Goal: Task Accomplishment & Management: Manage account settings

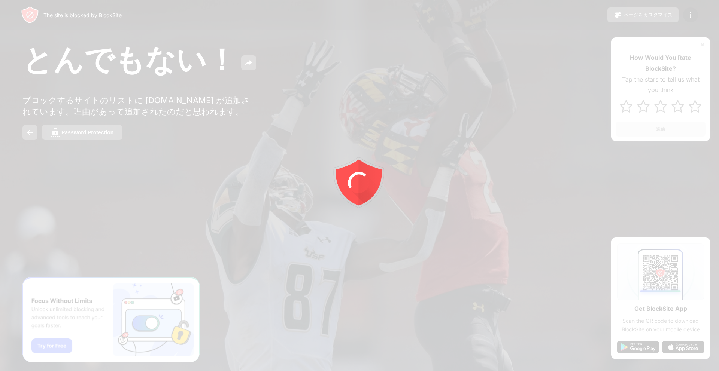
click at [65, 223] on div at bounding box center [359, 185] width 719 height 371
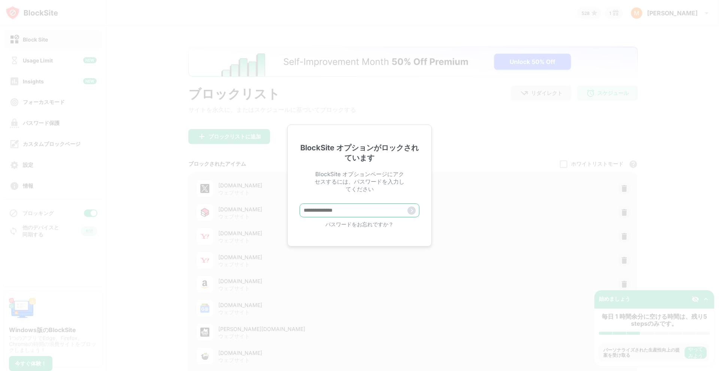
click at [327, 210] on input "text" at bounding box center [360, 211] width 120 height 14
paste input "**********"
type input "**********"
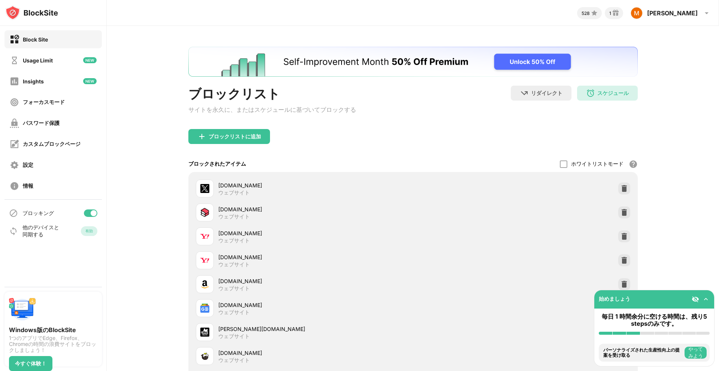
click at [541, 59] on img "Banner Message" at bounding box center [412, 62] width 449 height 30
click at [555, 60] on img "Banner Message" at bounding box center [412, 62] width 449 height 30
click at [598, 88] on div "スケジュール 10:00 to 12:00 13:30 to 19:00 04:00 to 07:30 Mon,Tue,Thu,Fri" at bounding box center [607, 93] width 61 height 15
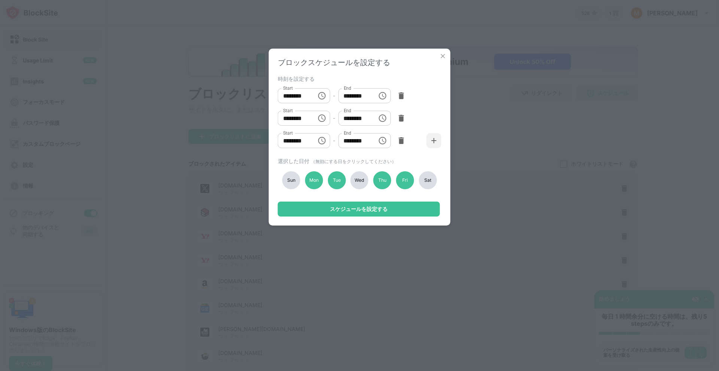
click at [443, 55] on img at bounding box center [442, 55] width 7 height 7
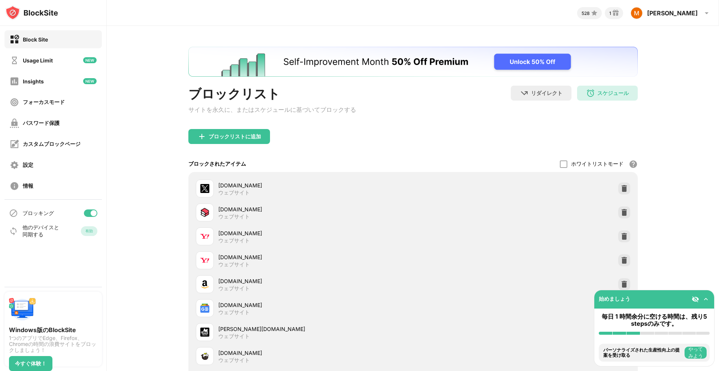
click at [463, 5] on div "528 1 Masashi Masashi Kaneda View Account Insights Rewards Settings Support Log…" at bounding box center [413, 11] width 612 height 22
click at [160, 94] on div "ブロックリスト サイトを永久に、またはスケジュールに基づいてブロックする リダイレクト クリックしてリダイレクトのウェブサイトを設定する スケジュール 10:…" at bounding box center [413, 264] width 612 height 477
click at [145, 168] on div "ブロックリスト サイトを永久に、またはスケジュールに基づいてブロックする リダイレクト クリックしてリダイレクトのウェブサイトを設定する スケジュール 10:…" at bounding box center [413, 264] width 612 height 477
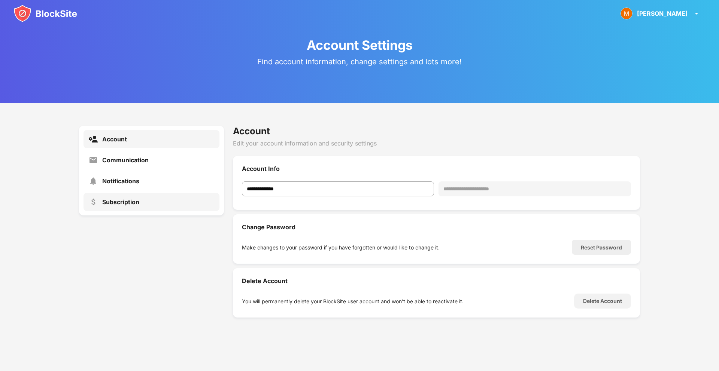
click at [126, 205] on div "Subscription" at bounding box center [120, 201] width 37 height 7
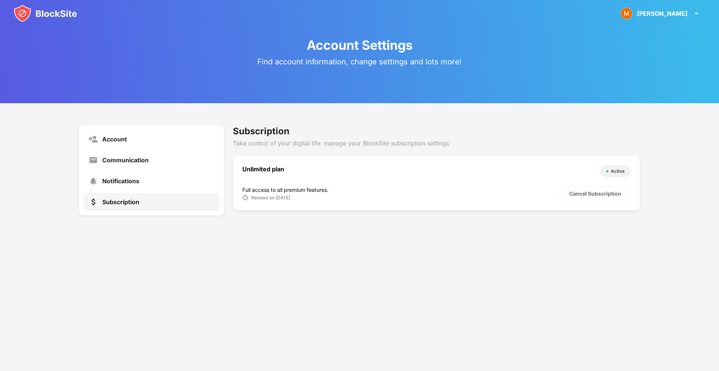
click at [307, 243] on div "Account Settings Find account information, change settings and lots more! Accou…" at bounding box center [359, 185] width 719 height 371
click at [573, 196] on div "Cancel Subscription" at bounding box center [595, 194] width 52 height 6
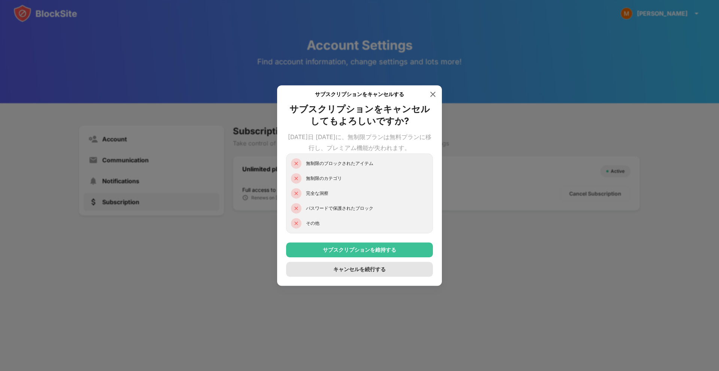
click at [359, 270] on div "キャンセルを続行する" at bounding box center [359, 270] width 52 height 6
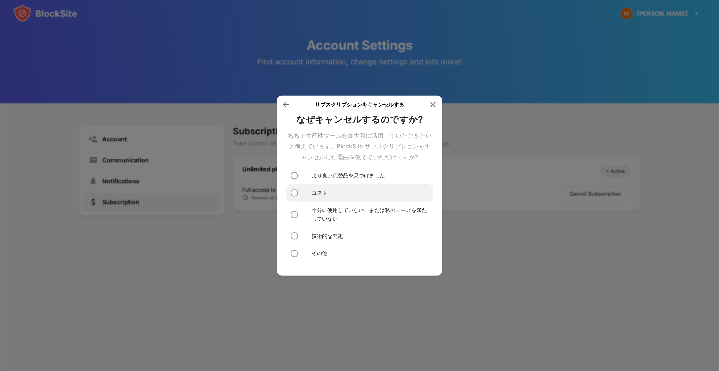
click at [346, 195] on div "コスト" at bounding box center [359, 192] width 147 height 17
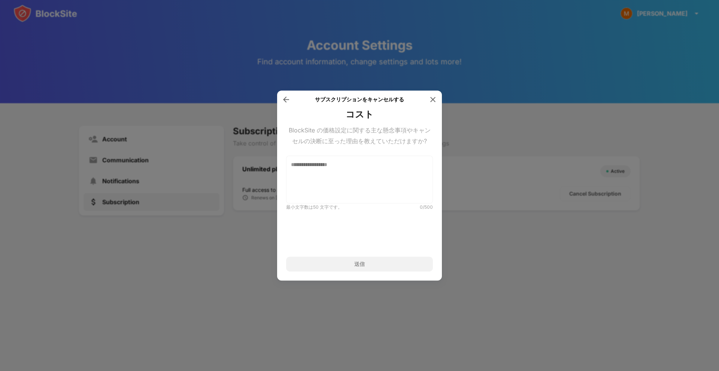
click at [356, 266] on div "送信" at bounding box center [359, 264] width 10 height 6
click at [385, 180] on textarea at bounding box center [359, 180] width 147 height 48
click at [382, 189] on textarea "**" at bounding box center [359, 180] width 147 height 48
type textarea "*"
paste textarea "**********"
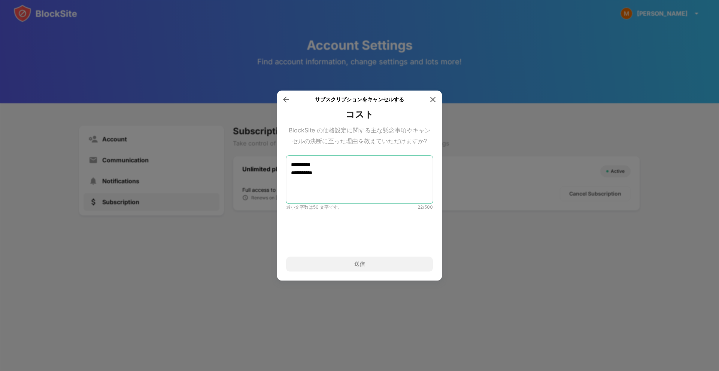
paste textarea "**********"
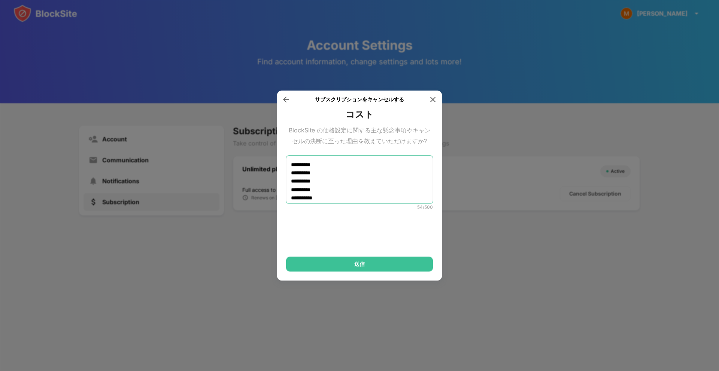
scroll to position [6, 0]
type textarea "**********"
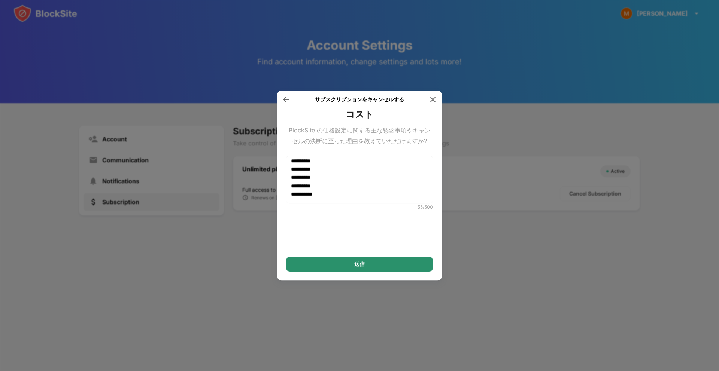
click at [359, 264] on div "送信" at bounding box center [359, 264] width 10 height 6
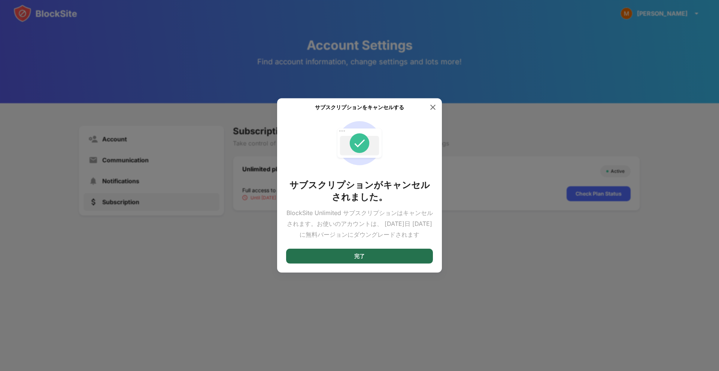
click at [360, 255] on div "完了" at bounding box center [359, 256] width 10 height 6
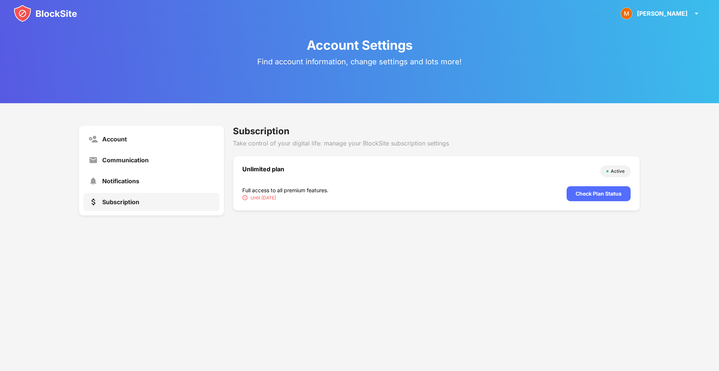
click at [360, 255] on div "Account Settings Find account information, change settings and lots more! Accou…" at bounding box center [359, 185] width 719 height 371
click at [541, 43] on div "Account Settings Find account information, change settings and lots more!" at bounding box center [359, 51] width 719 height 103
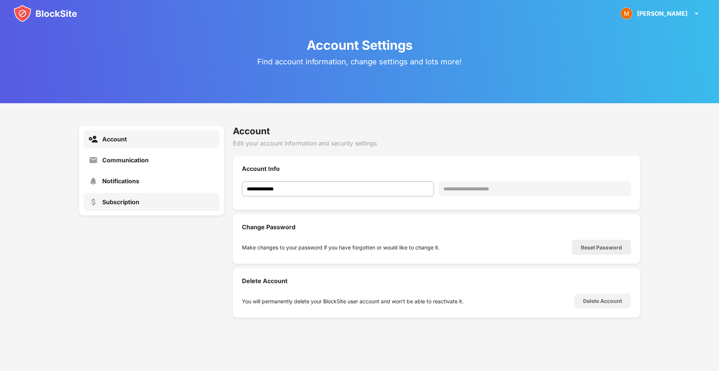
click at [121, 202] on div "Subscription" at bounding box center [120, 201] width 37 height 7
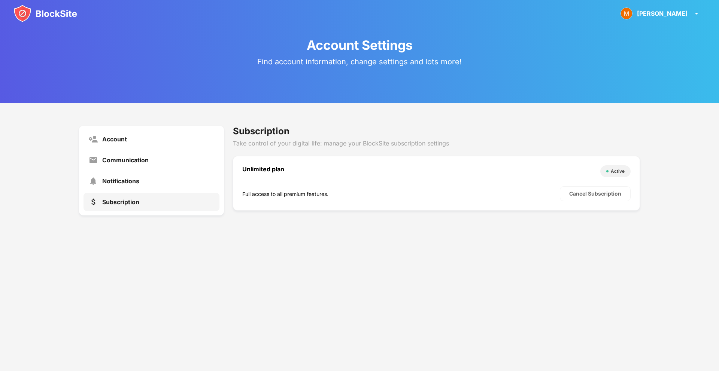
click at [273, 243] on div "Account Settings Find account information, change settings and lots more! Accou…" at bounding box center [359, 185] width 719 height 371
click at [602, 191] on div "Cancel Subscription" at bounding box center [596, 194] width 52 height 6
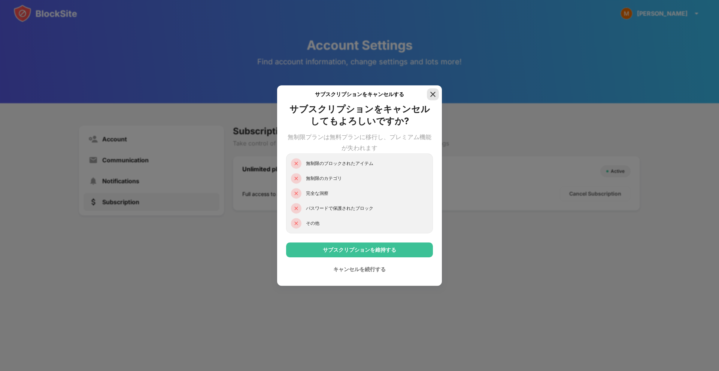
click at [435, 92] on img at bounding box center [432, 94] width 7 height 7
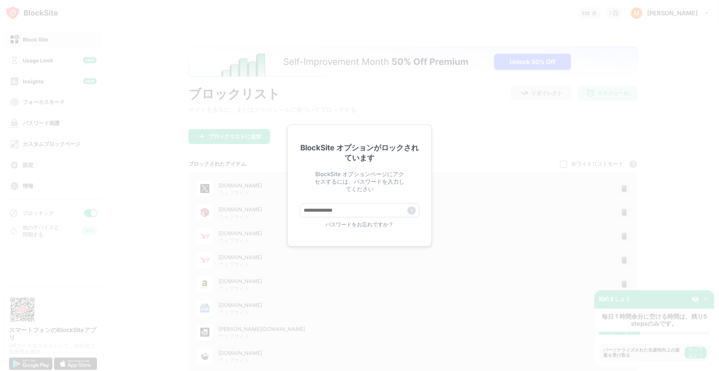
click at [129, 164] on div "BlockSite オプションがロックされています BlockSite オプションページにアクセスするには、パスワードを入力してください パスワードをお忘れで…" at bounding box center [359, 185] width 719 height 371
click at [326, 213] on input "text" at bounding box center [360, 211] width 120 height 14
paste input "**********"
type input "**********"
click at [337, 213] on input "text" at bounding box center [360, 211] width 120 height 14
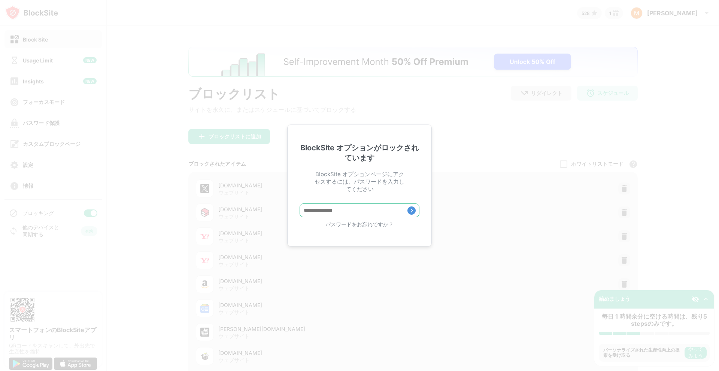
paste input "**********"
type input "**********"
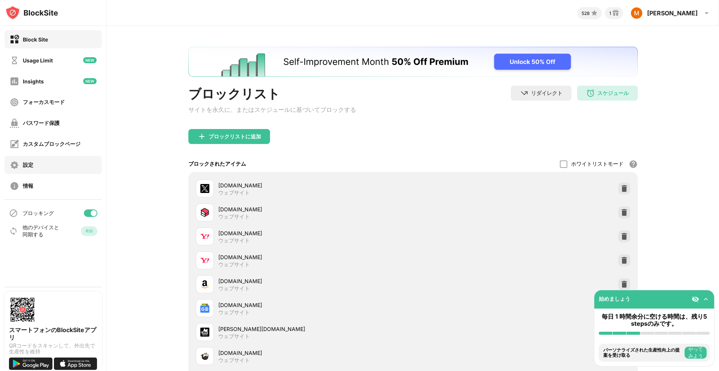
click at [34, 162] on div "設定" at bounding box center [52, 165] width 97 height 18
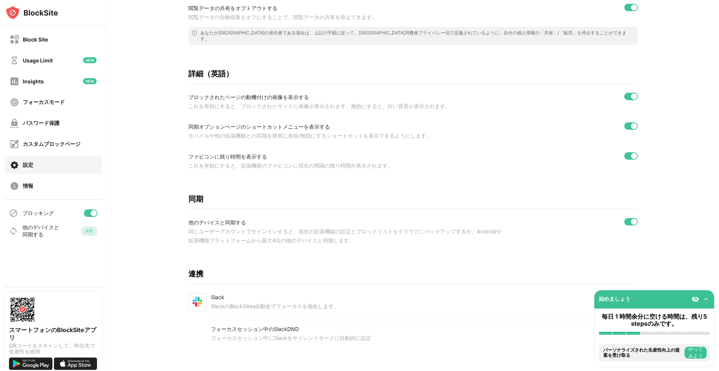
scroll to position [203, 0]
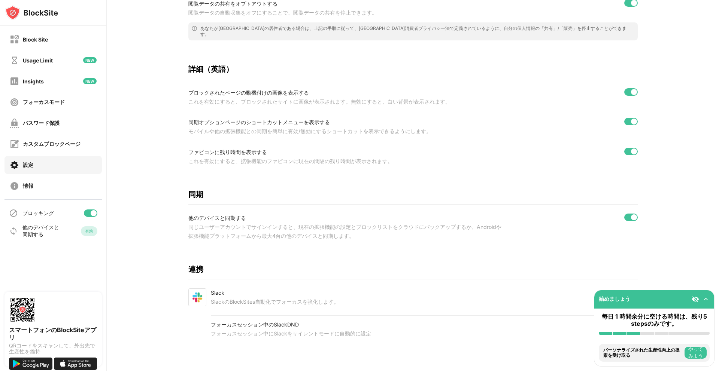
click at [678, 221] on div "設定 シークレットモードを有効にする 全般 右クリックを使用してBlockSiteショートカットオプションを有効にする WebサイトのBlockSiteメニュ…" at bounding box center [413, 98] width 612 height 547
click at [141, 277] on div "設定 シークレットモードを有効にする 全般 右クリックを使用してBlockSiteショートカットオプションを有効にする WebサイトのBlockSiteメニュ…" at bounding box center [413, 98] width 612 height 547
click at [143, 216] on div "設定 シークレットモードを有効にする 全般 右クリックを使用してBlockSiteショートカットオプションを有効にする WebサイトのBlockSiteメニュ…" at bounding box center [413, 98] width 612 height 547
click at [30, 184] on div "情報" at bounding box center [28, 186] width 10 height 7
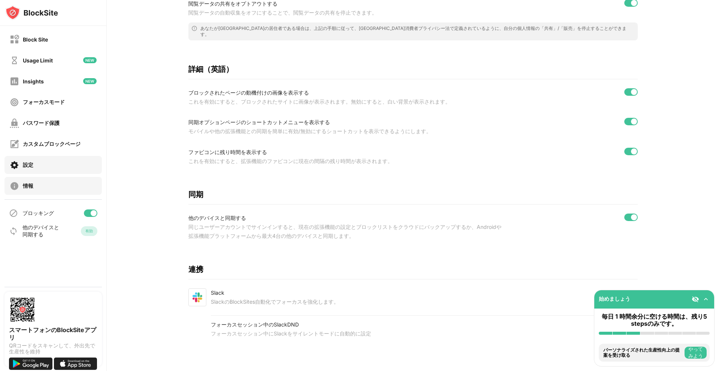
scroll to position [22, 0]
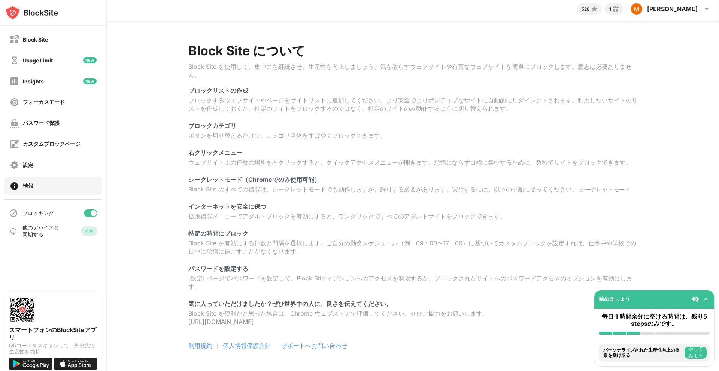
click at [131, 204] on div "Block Site について Block Site を使用して、集中力を継続させ、生産性を向上しましょう。気を散らすウェブサイトや有害なウェブサイトを簡単に…" at bounding box center [413, 197] width 612 height 350
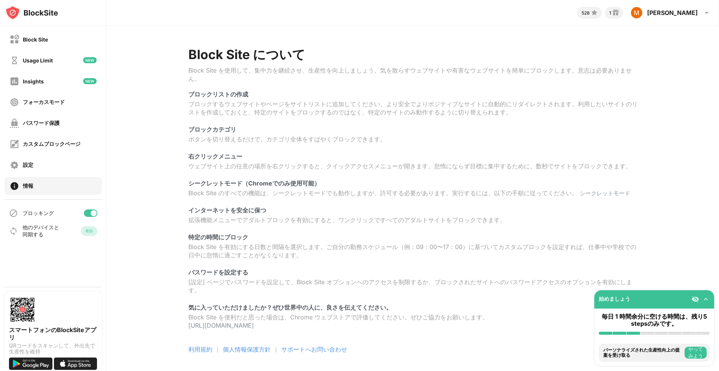
scroll to position [0, 0]
click at [149, 167] on div "Block Site について Block Site を使用して、集中力を継続させ、生産性を向上しましょう。気を散らすウェブサイトや有害なウェブサイトを簡単に…" at bounding box center [413, 201] width 612 height 350
click at [620, 10] on img at bounding box center [615, 13] width 9 height 9
click at [53, 41] on div "Block Site" at bounding box center [52, 39] width 97 height 18
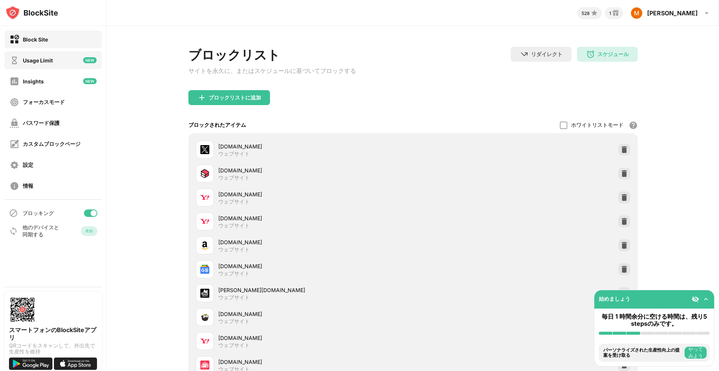
click at [49, 55] on div "Usage Limit" at bounding box center [52, 60] width 97 height 18
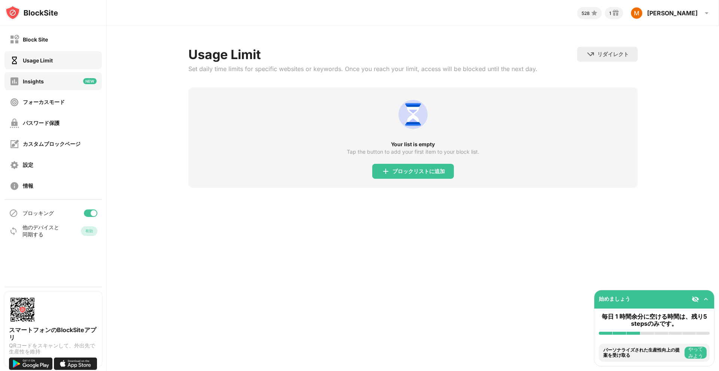
click at [46, 81] on div "Insights" at bounding box center [52, 81] width 97 height 18
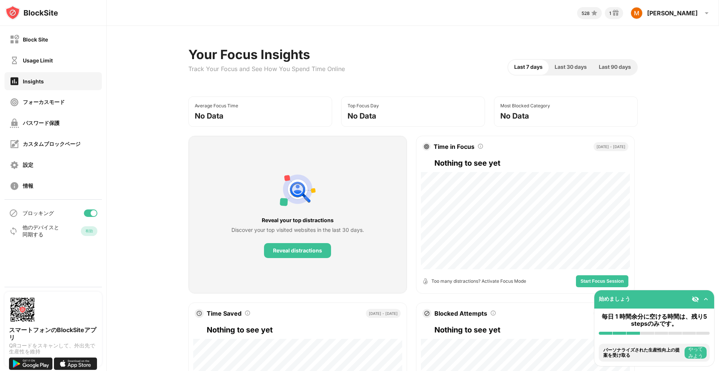
click at [131, 192] on div "Your Focus Insights Track Your Focus and See How You Spend Time Online Last 7 d…" at bounding box center [413, 328] width 612 height 605
click at [151, 75] on div "Your Focus Insights Track Your Focus and See How You Spend Time Online Last 7 d…" at bounding box center [413, 328] width 612 height 605
click at [57, 98] on div "フォーカスモード" at bounding box center [37, 102] width 55 height 9
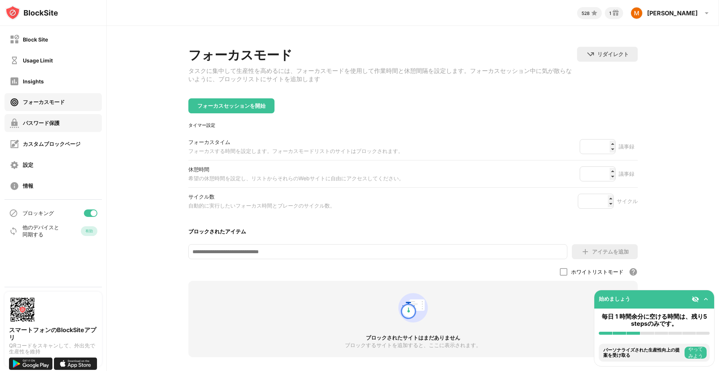
click at [49, 125] on div "パスワード保護" at bounding box center [41, 123] width 37 height 7
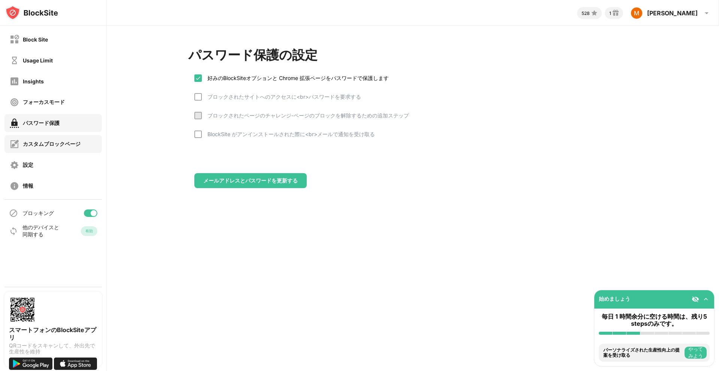
click at [49, 144] on div "カスタムブロックページ" at bounding box center [52, 144] width 58 height 7
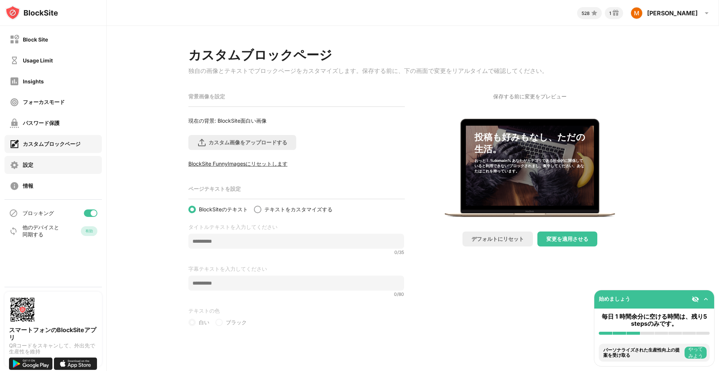
click at [46, 158] on div "設定" at bounding box center [52, 165] width 97 height 18
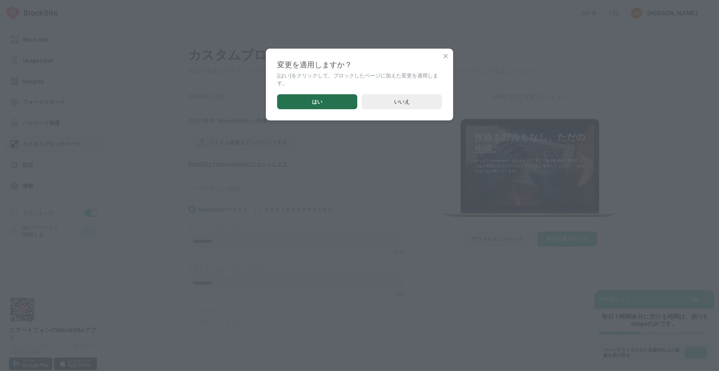
click at [335, 102] on div "はい" at bounding box center [317, 101] width 80 height 15
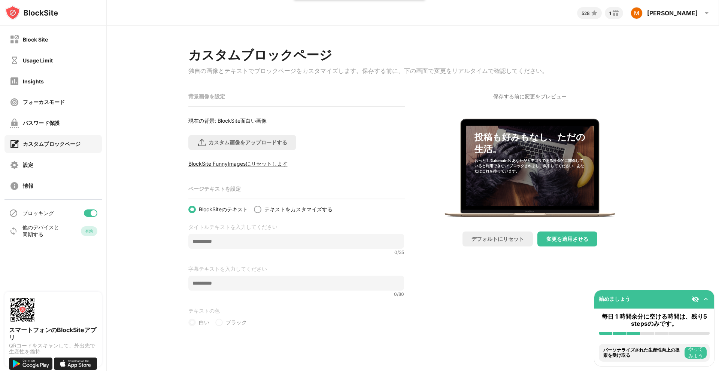
click at [165, 67] on div "カスタムブロックページ 独自の画像とテキストでブロックページをカスタマイズします。保存する前に、下の画面で変更をリアルタイムで確認してください。 背景画像を設…" at bounding box center [413, 187] width 612 height 322
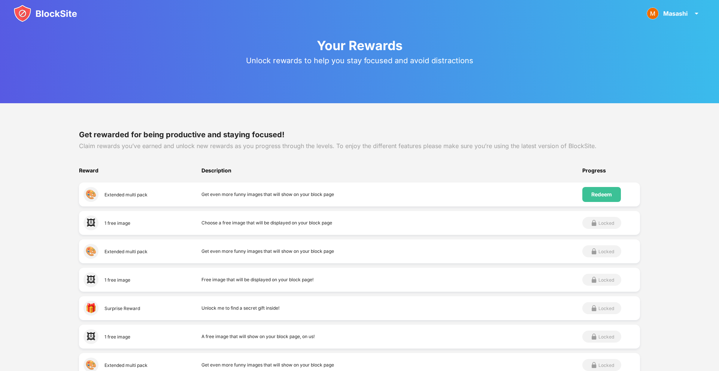
click at [181, 112] on div "Get rewarded for being productive and staying focused! Claim rewards you’ve ear…" at bounding box center [359, 355] width 719 height 505
click at [593, 194] on div "Redeem" at bounding box center [601, 195] width 21 height 6
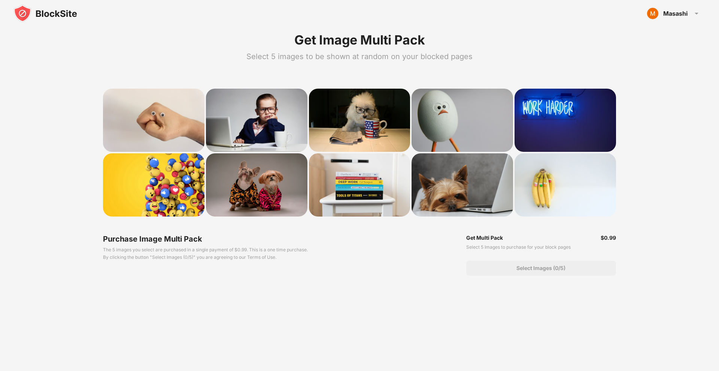
click at [70, 13] on img at bounding box center [45, 13] width 64 height 18
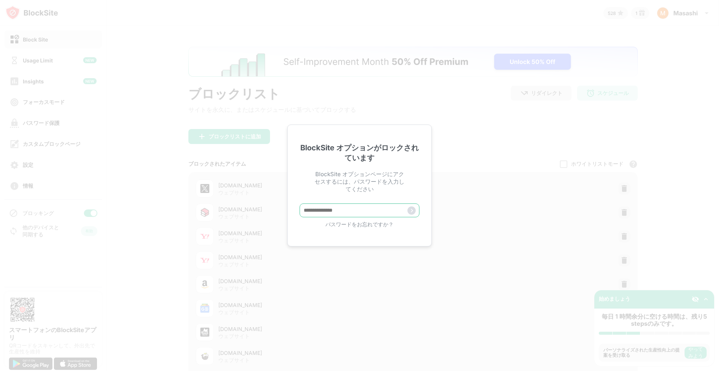
click at [365, 210] on input "text" at bounding box center [360, 211] width 120 height 14
paste input "**********"
type input "**********"
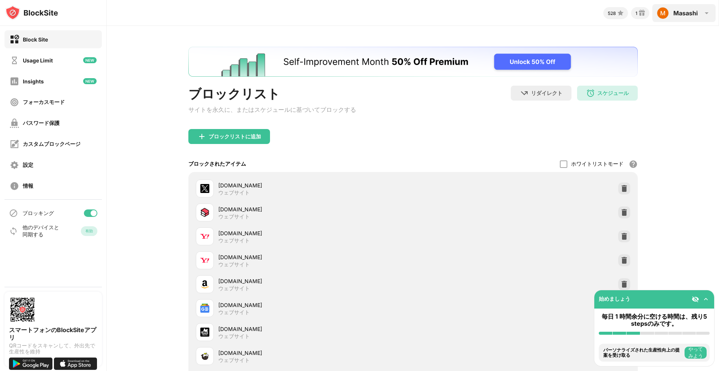
click at [687, 12] on div "Masashi" at bounding box center [685, 12] width 24 height 7
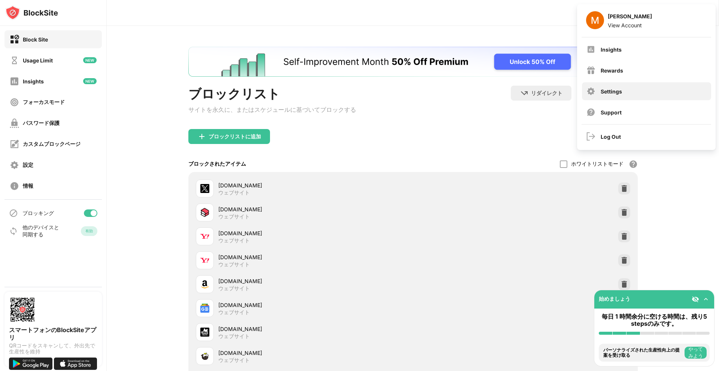
click at [620, 92] on div "Settings" at bounding box center [611, 91] width 21 height 6
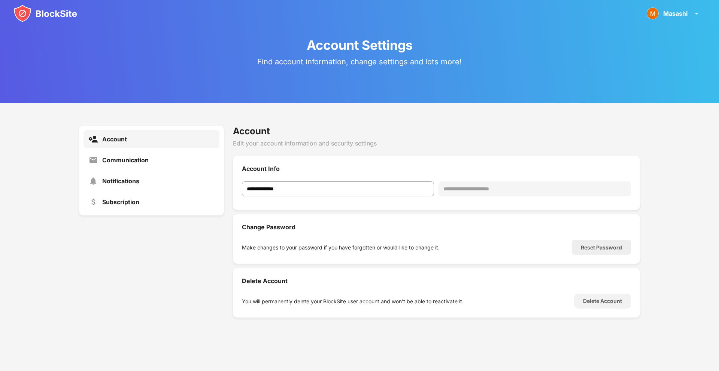
click at [227, 250] on div "**********" at bounding box center [359, 221] width 719 height 237
click at [140, 205] on div "Subscription" at bounding box center [151, 202] width 136 height 18
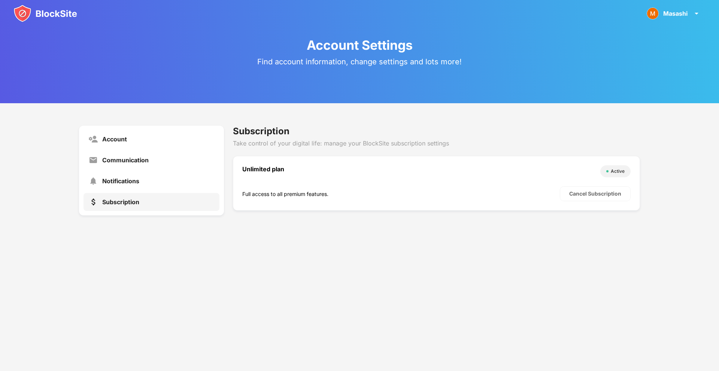
click at [411, 243] on div "Account Settings Find account information, change settings and lots more! Accou…" at bounding box center [359, 185] width 719 height 371
click at [601, 189] on div "Cancel Subscription" at bounding box center [595, 193] width 71 height 15
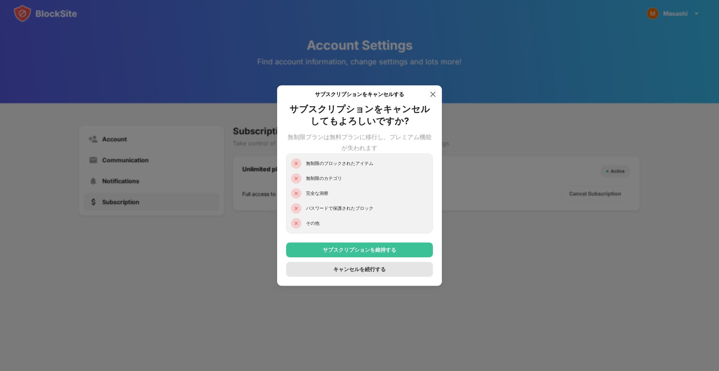
click at [350, 271] on div "キャンセルを続行する" at bounding box center [359, 270] width 52 height 6
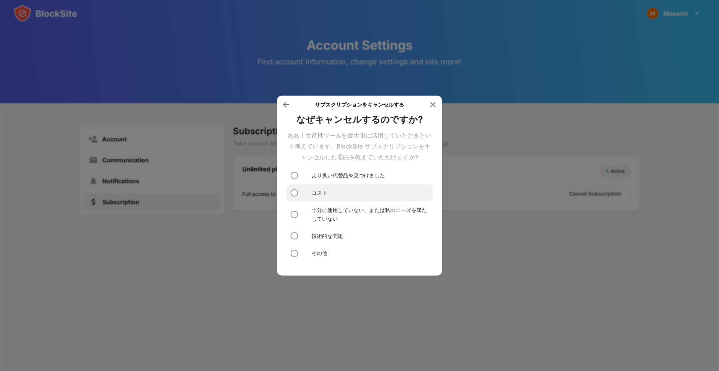
click at [316, 194] on div "コスト" at bounding box center [320, 193] width 16 height 8
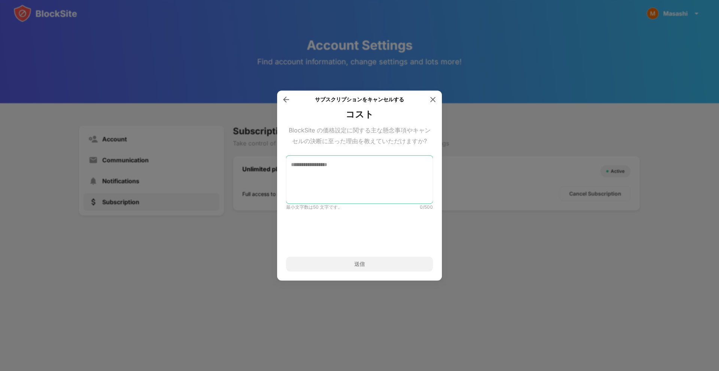
click at [374, 188] on textarea at bounding box center [359, 180] width 147 height 48
paste textarea "*****"
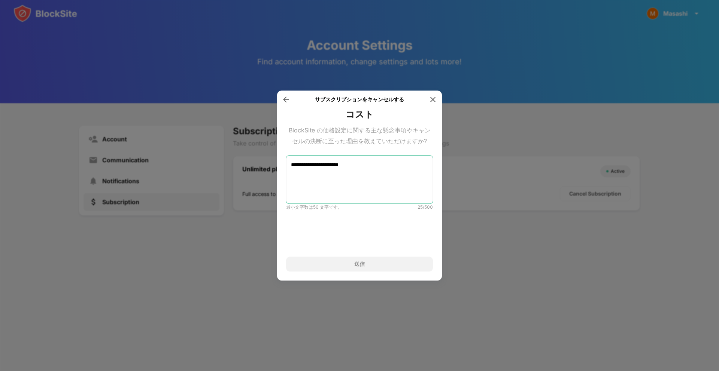
paste textarea "*****"
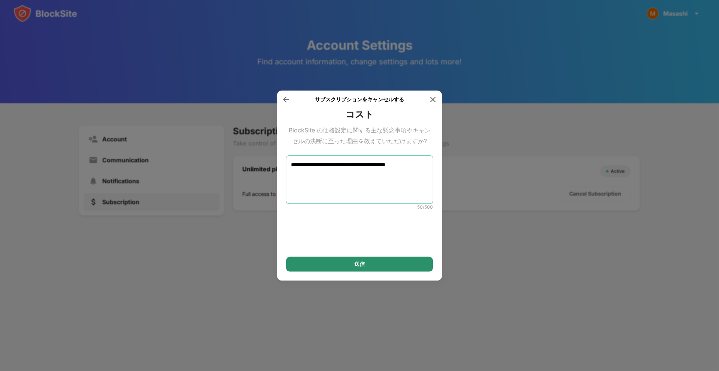
type textarea "**********"
click at [360, 262] on div "送信" at bounding box center [359, 264] width 10 height 6
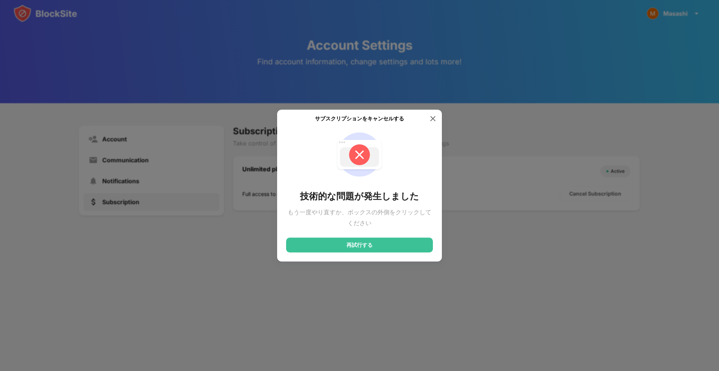
click at [342, 297] on div at bounding box center [359, 185] width 719 height 371
click at [362, 246] on div "再試行する" at bounding box center [359, 245] width 26 height 6
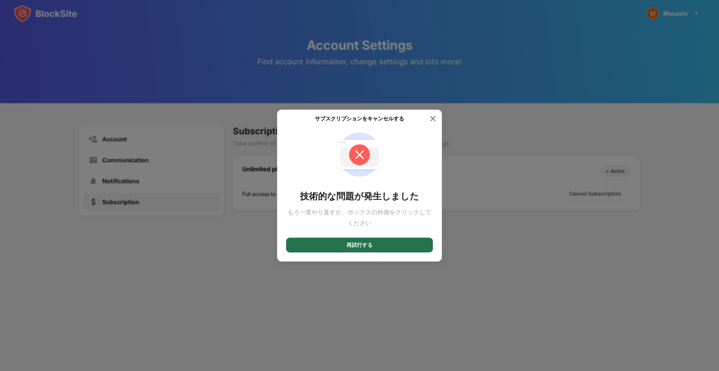
click at [362, 246] on div "再試行する" at bounding box center [359, 245] width 26 height 6
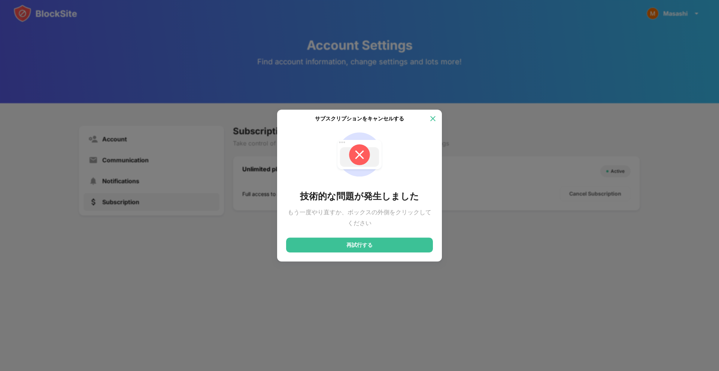
click at [434, 116] on img at bounding box center [432, 118] width 7 height 7
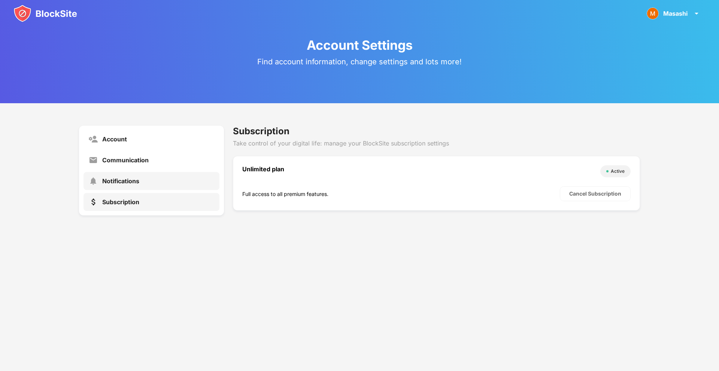
click at [110, 182] on div "Notifications" at bounding box center [120, 180] width 37 height 7
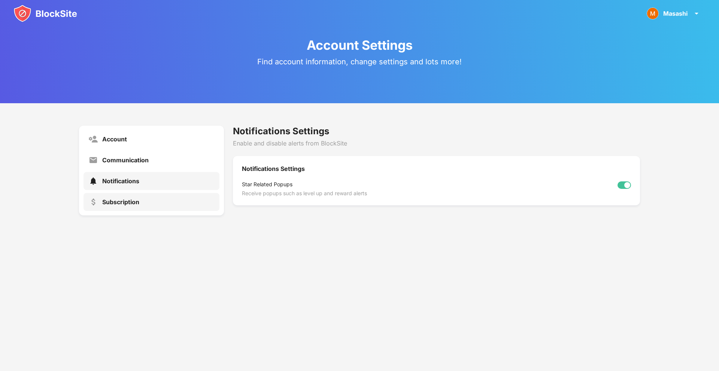
click at [115, 201] on div "Subscription" at bounding box center [120, 201] width 37 height 7
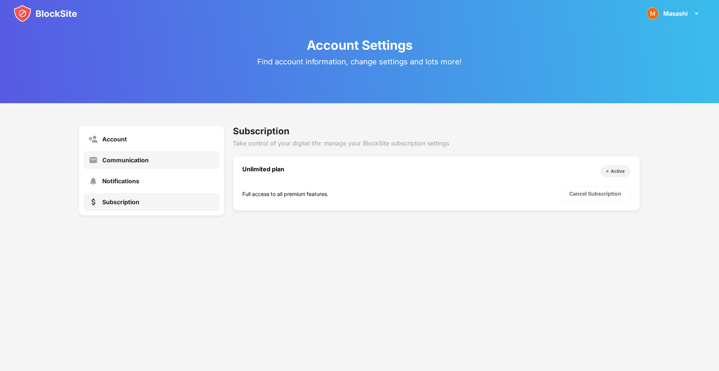
click at [142, 161] on div "Communication" at bounding box center [125, 160] width 46 height 7
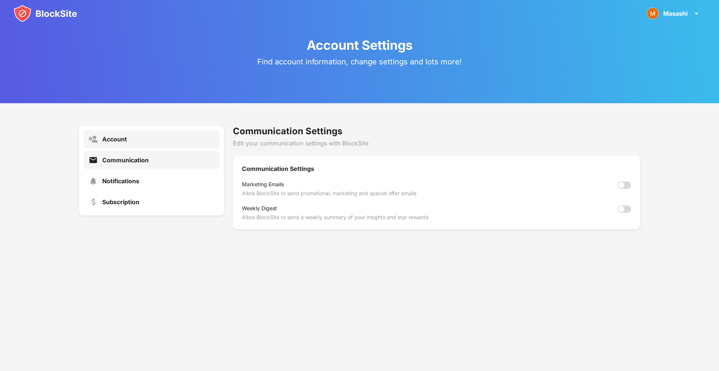
click at [138, 132] on div "Account" at bounding box center [151, 139] width 136 height 18
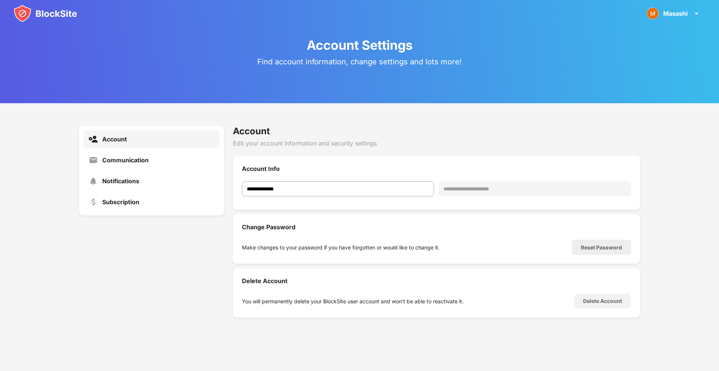
click at [62, 10] on img at bounding box center [45, 13] width 64 height 18
